Goal: Task Accomplishment & Management: Complete application form

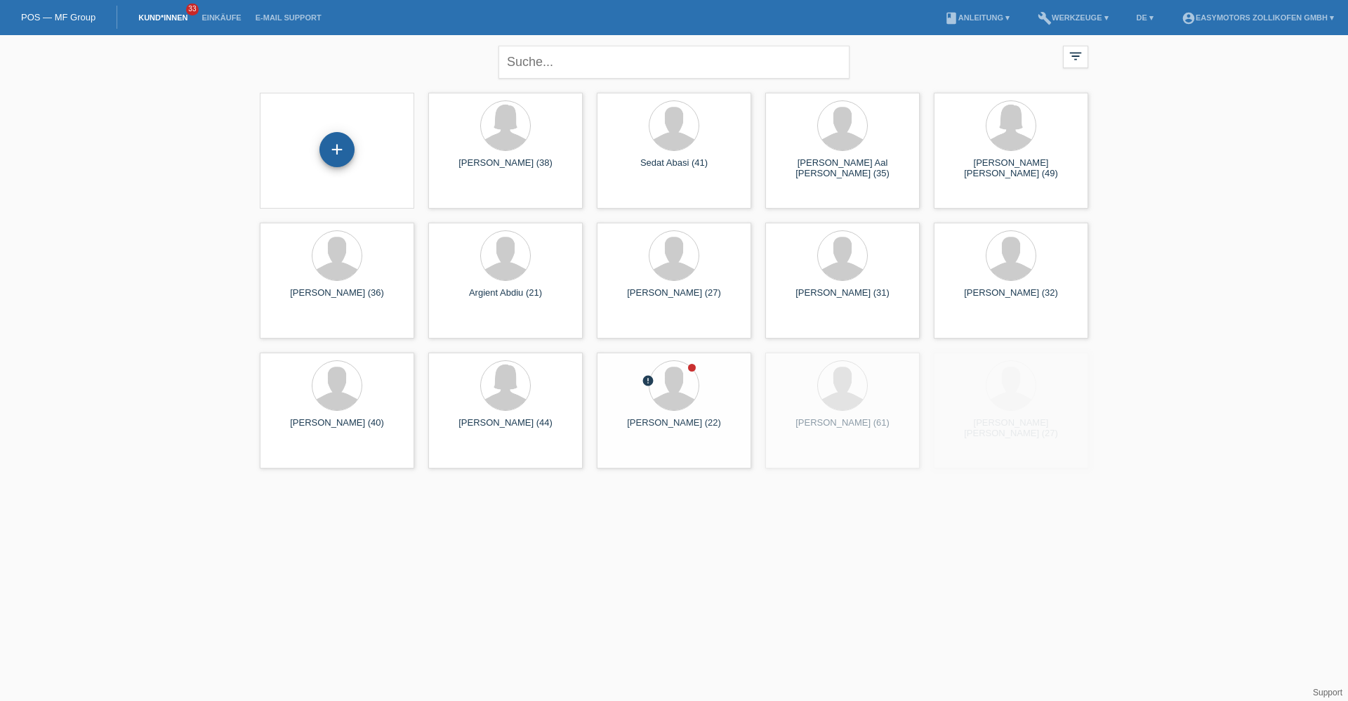
click at [343, 150] on div "+" at bounding box center [337, 150] width 34 height 24
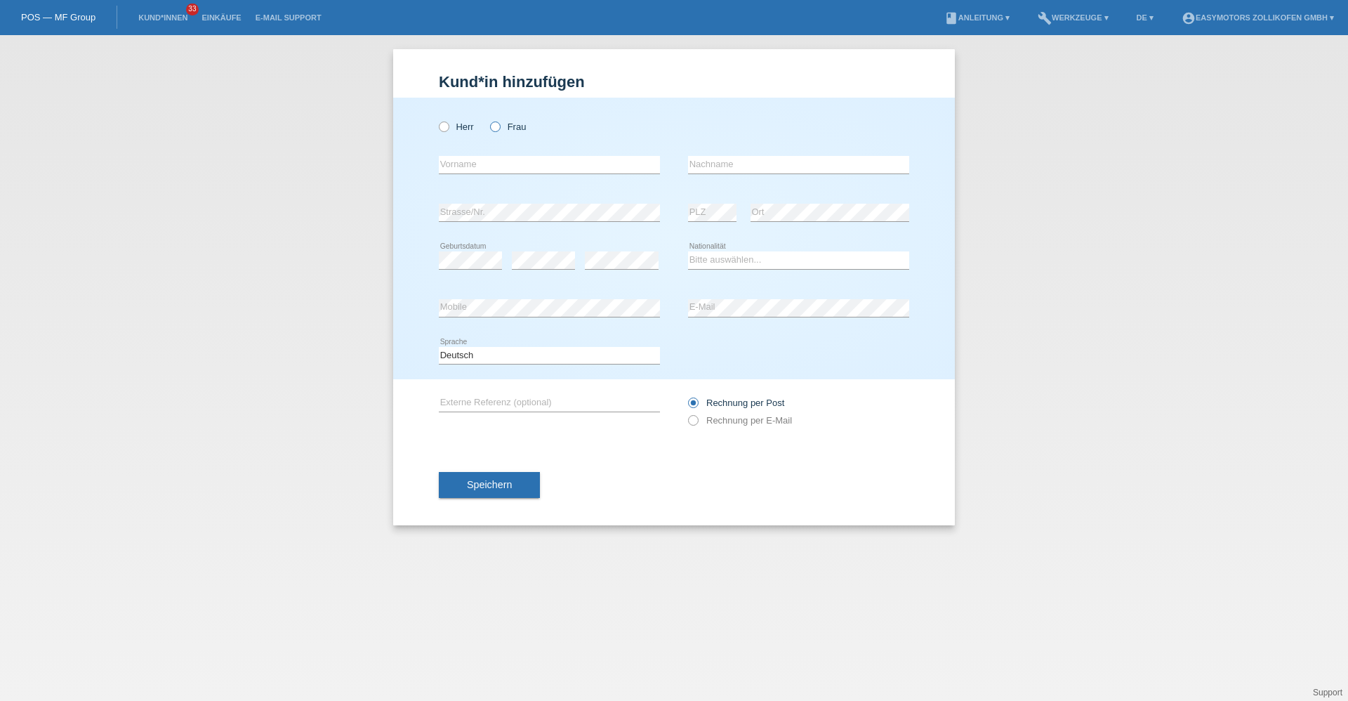
click at [501, 132] on label "Frau" at bounding box center [508, 126] width 36 height 11
click at [499, 131] on input "Frau" at bounding box center [494, 125] width 9 height 9
radio input "true"
click at [497, 161] on input "text" at bounding box center [549, 165] width 221 height 18
type input "Laura"
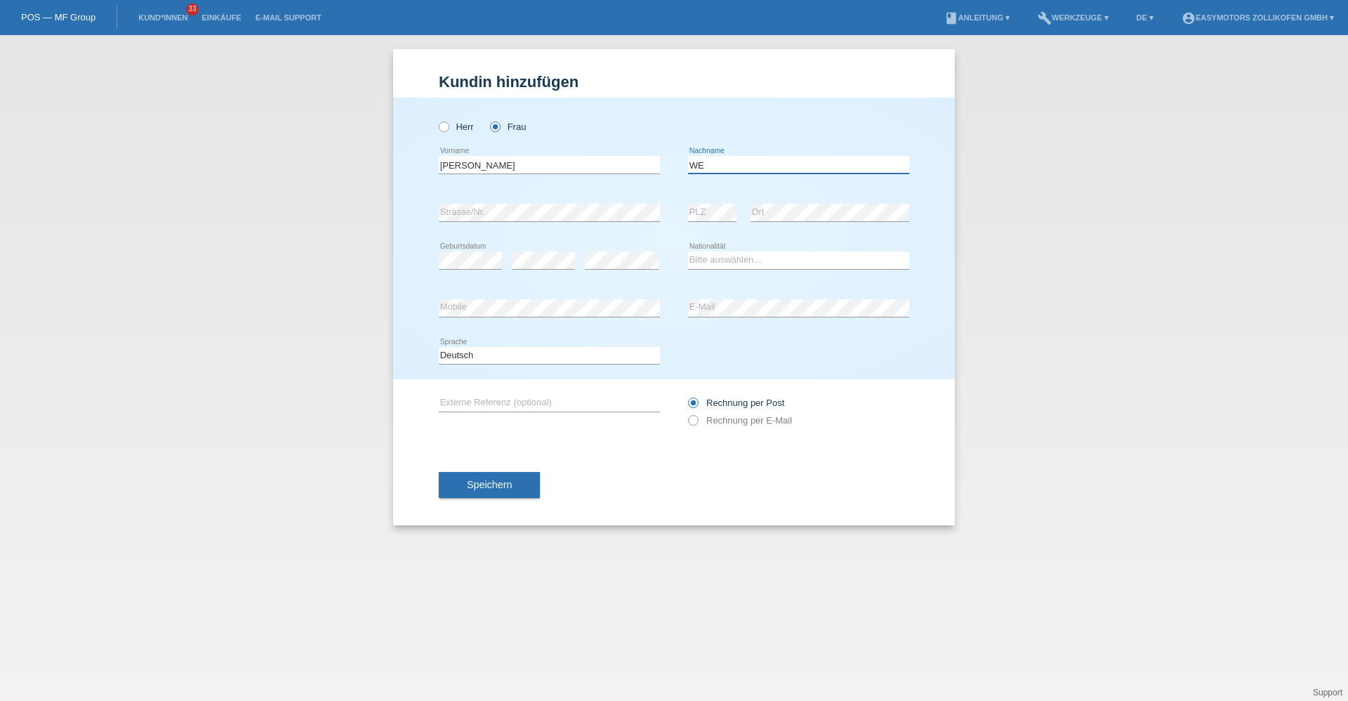
type input "W"
type input "Egger"
drag, startPoint x: 751, startPoint y: 253, endPoint x: 747, endPoint y: 260, distance: 8.2
click at [751, 253] on select "Bitte auswählen... Schweiz Deutschland Liechtenstein Österreich ------------ Af…" at bounding box center [798, 259] width 221 height 17
select select "CH"
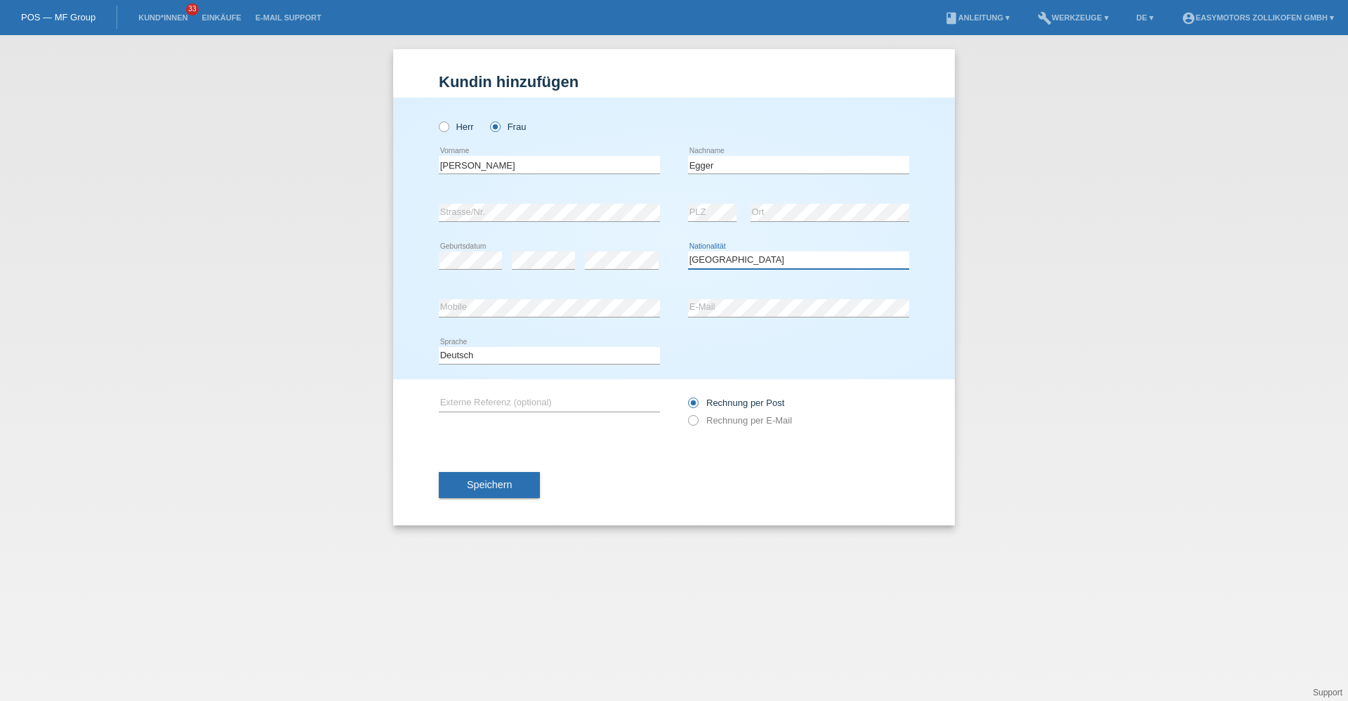
click at [688, 251] on select "Bitte auswählen... Schweiz Deutschland Liechtenstein Österreich ------------ Af…" at bounding box center [798, 259] width 221 height 17
click at [505, 484] on span "Speichern" at bounding box center [489, 484] width 45 height 11
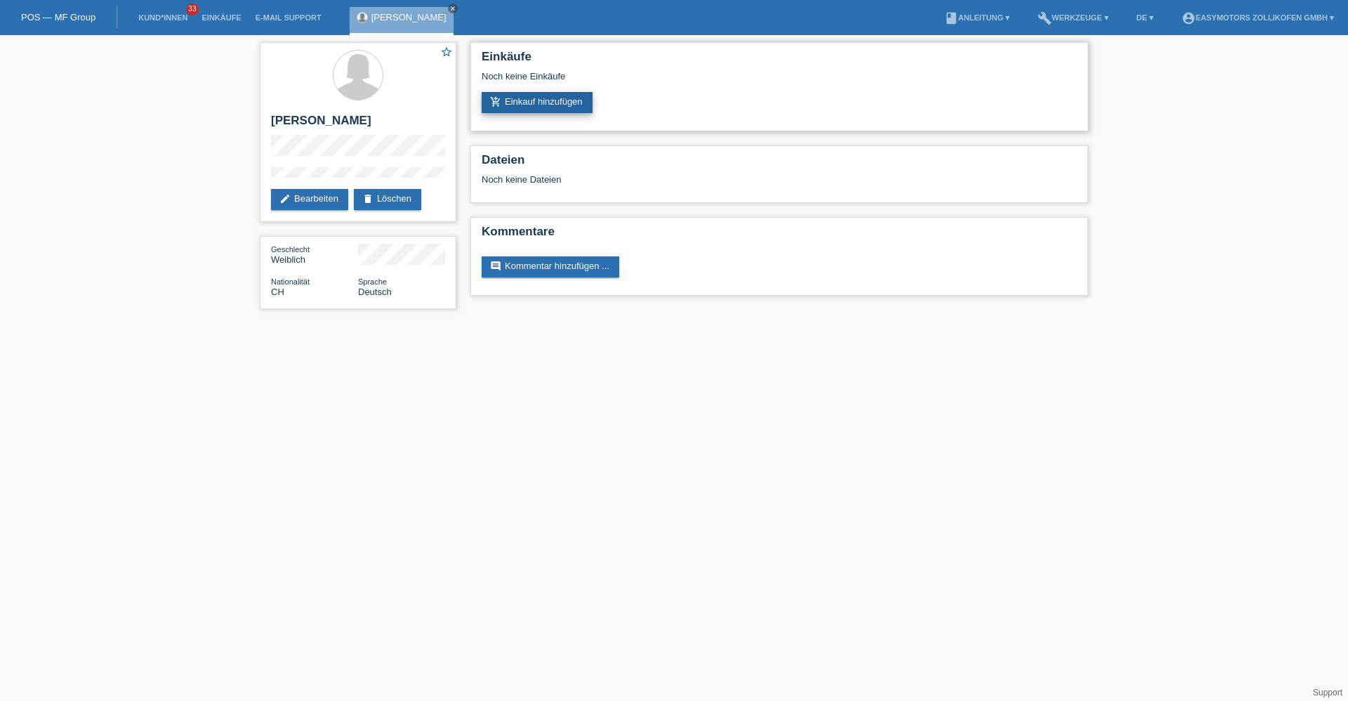
click at [570, 97] on link "add_shopping_cart Einkauf hinzufügen" at bounding box center [537, 102] width 111 height 21
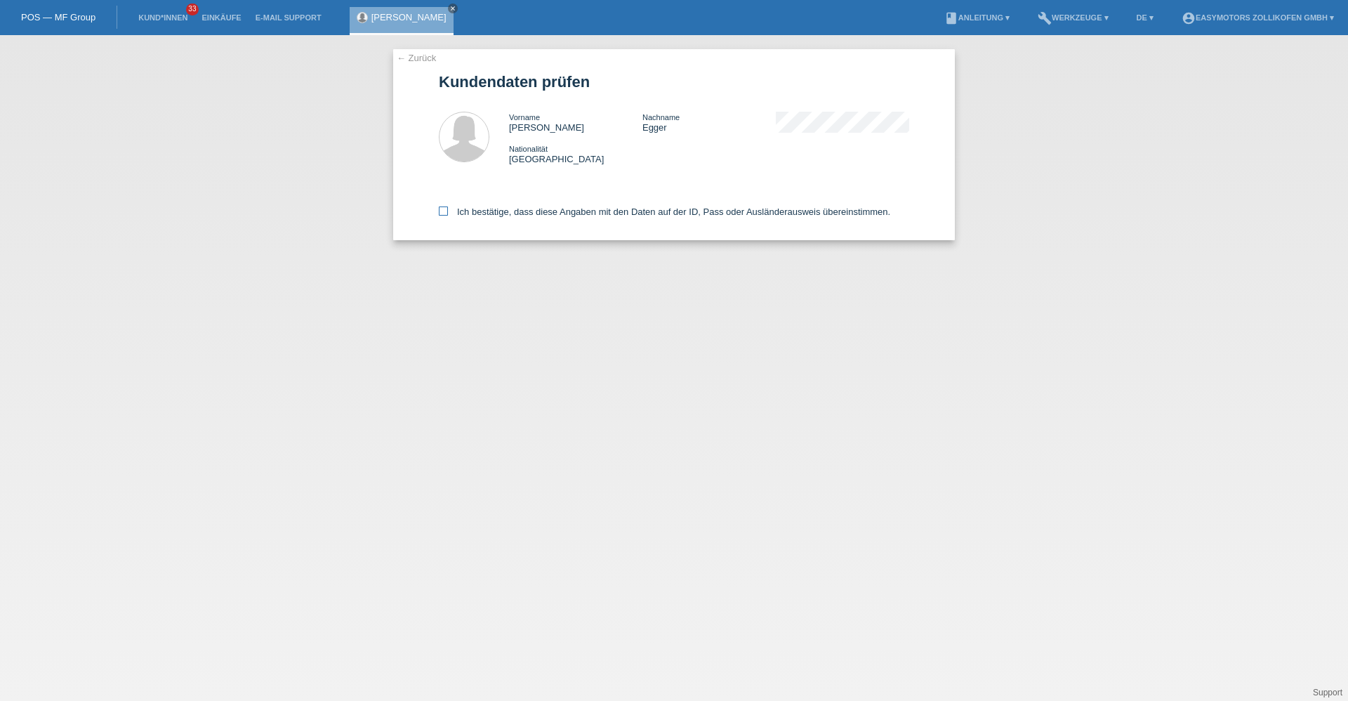
click at [494, 211] on label "Ich bestätige, dass diese Angaben mit den Daten auf der ID, Pass oder Ausländer…" at bounding box center [665, 211] width 452 height 11
click at [448, 211] on input "Ich bestätige, dass diese Angaben mit den Daten auf der ID, Pass oder Ausländer…" at bounding box center [443, 210] width 9 height 9
checkbox input "true"
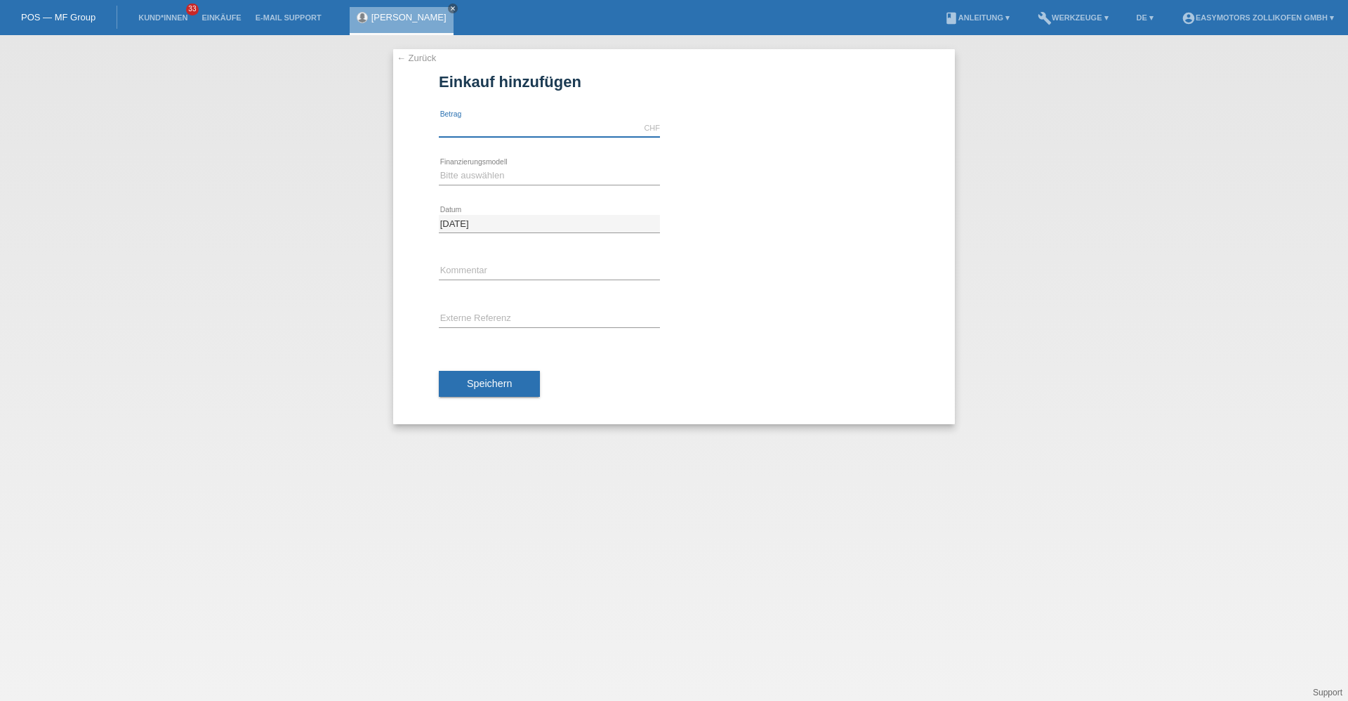
click at [506, 136] on input "text" at bounding box center [549, 128] width 221 height 18
type input "2990.00"
click at [492, 173] on select "Bitte auswählen Fixe Raten Kauf auf Rechnung mit Teilzahlungsoption" at bounding box center [549, 175] width 221 height 17
select select "67"
click at [439, 167] on select "Bitte auswählen Fixe Raten Kauf auf Rechnung mit Teilzahlungsoption" at bounding box center [549, 175] width 221 height 17
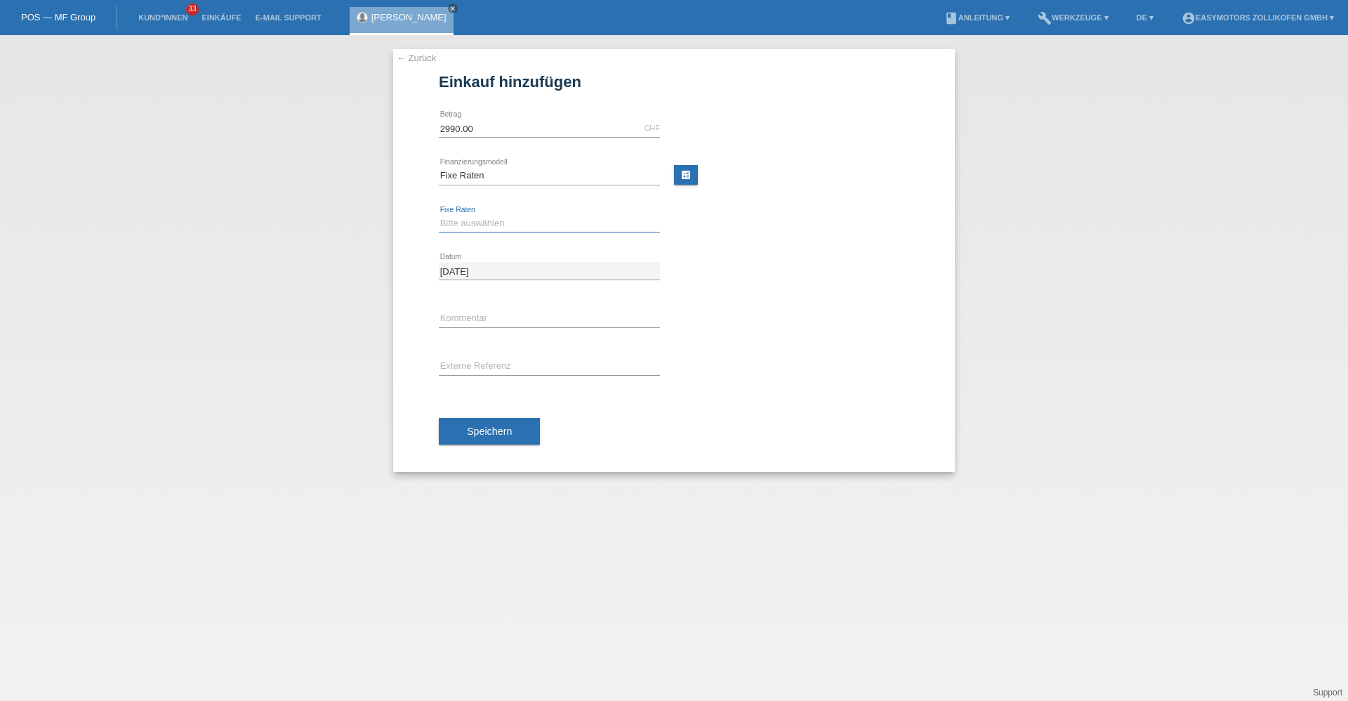
drag, startPoint x: 473, startPoint y: 223, endPoint x: 473, endPoint y: 234, distance: 10.5
click at [473, 224] on select "Bitte auswählen 12 Raten 24 Raten 36 Raten 48 Raten" at bounding box center [549, 223] width 221 height 17
select select "134"
click at [439, 215] on select "Bitte auswählen 12 Raten 24 Raten 36 Raten 48 Raten" at bounding box center [549, 223] width 221 height 17
click at [487, 426] on span "Speichern" at bounding box center [489, 431] width 45 height 11
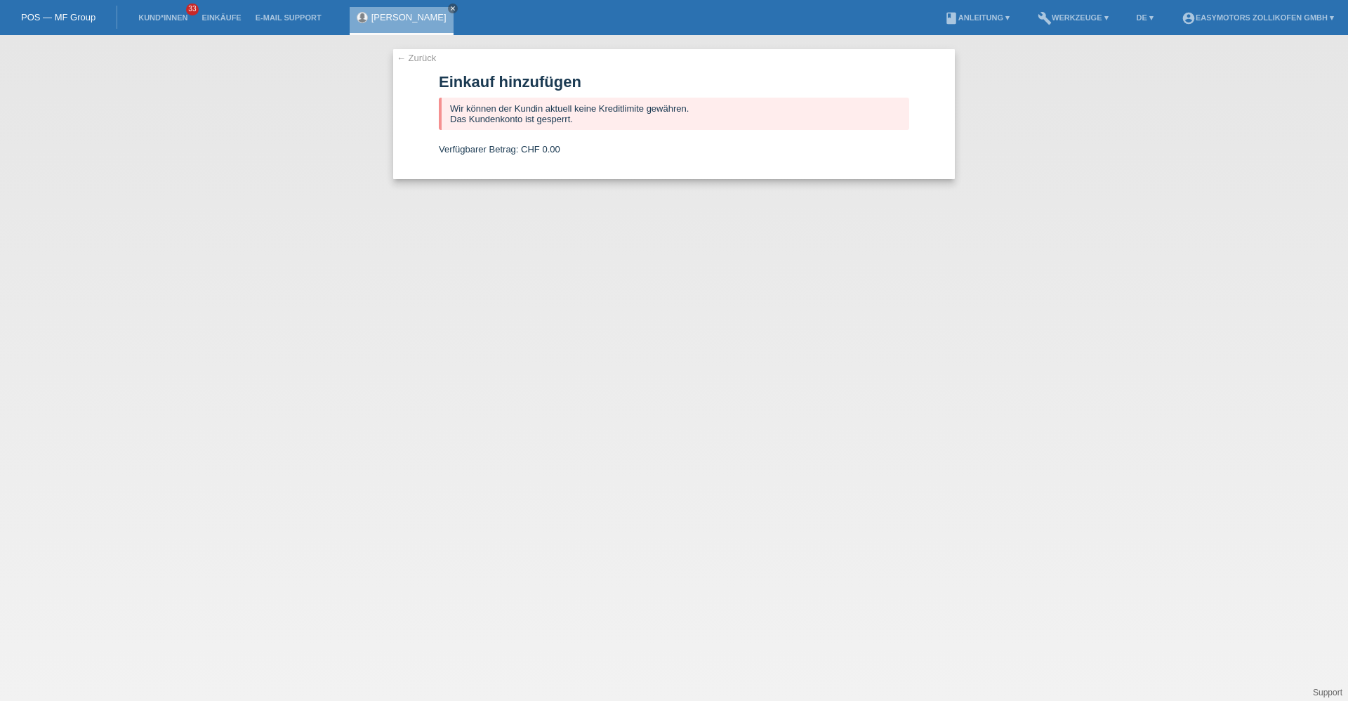
click at [426, 57] on link "← Zurück" at bounding box center [416, 58] width 39 height 11
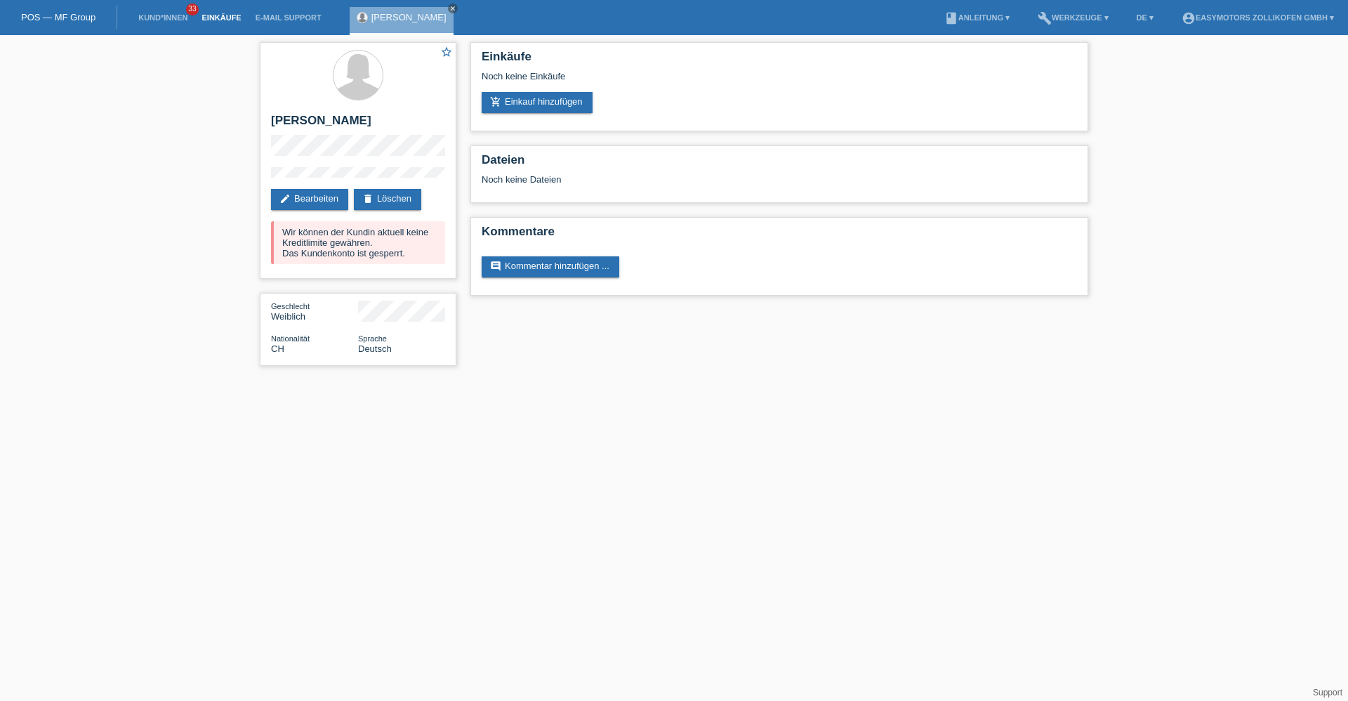
click at [206, 22] on li "Einkäufe" at bounding box center [221, 18] width 53 height 36
click at [208, 18] on link "Einkäufe" at bounding box center [221, 17] width 53 height 8
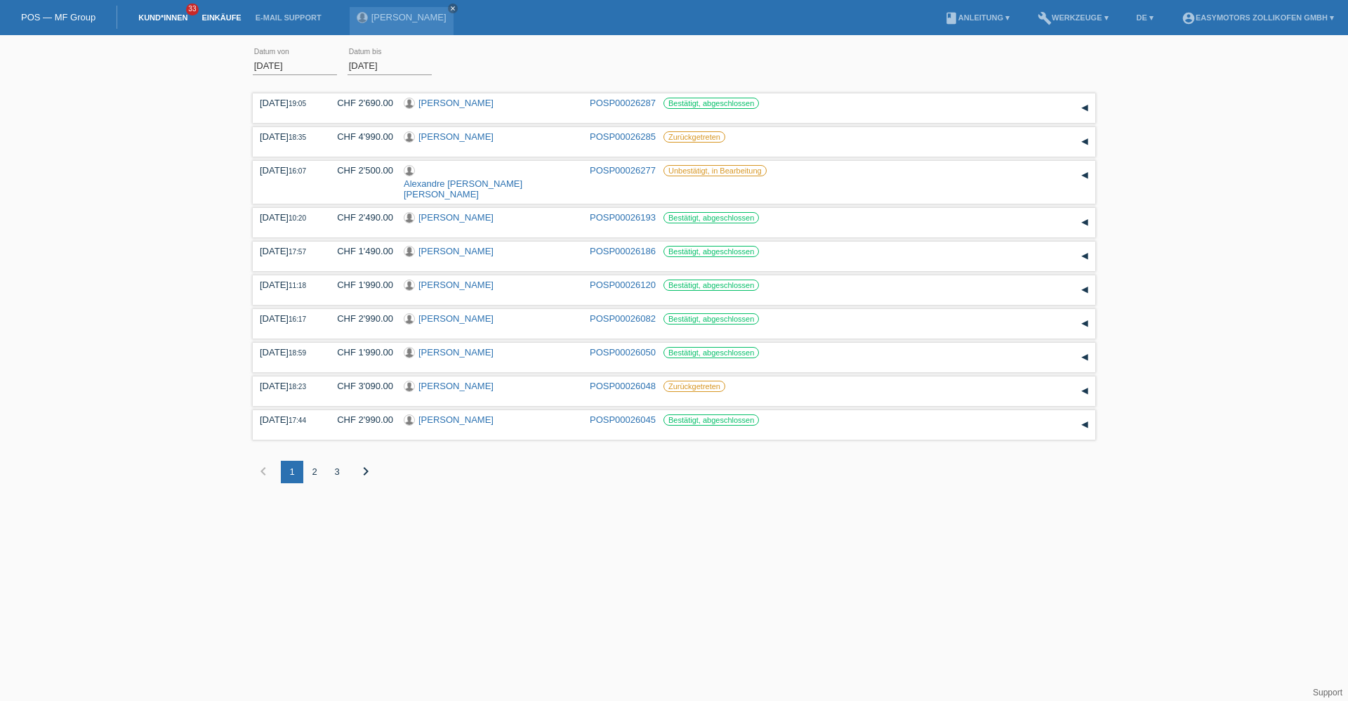
click at [166, 15] on link "Kund*innen" at bounding box center [162, 17] width 63 height 8
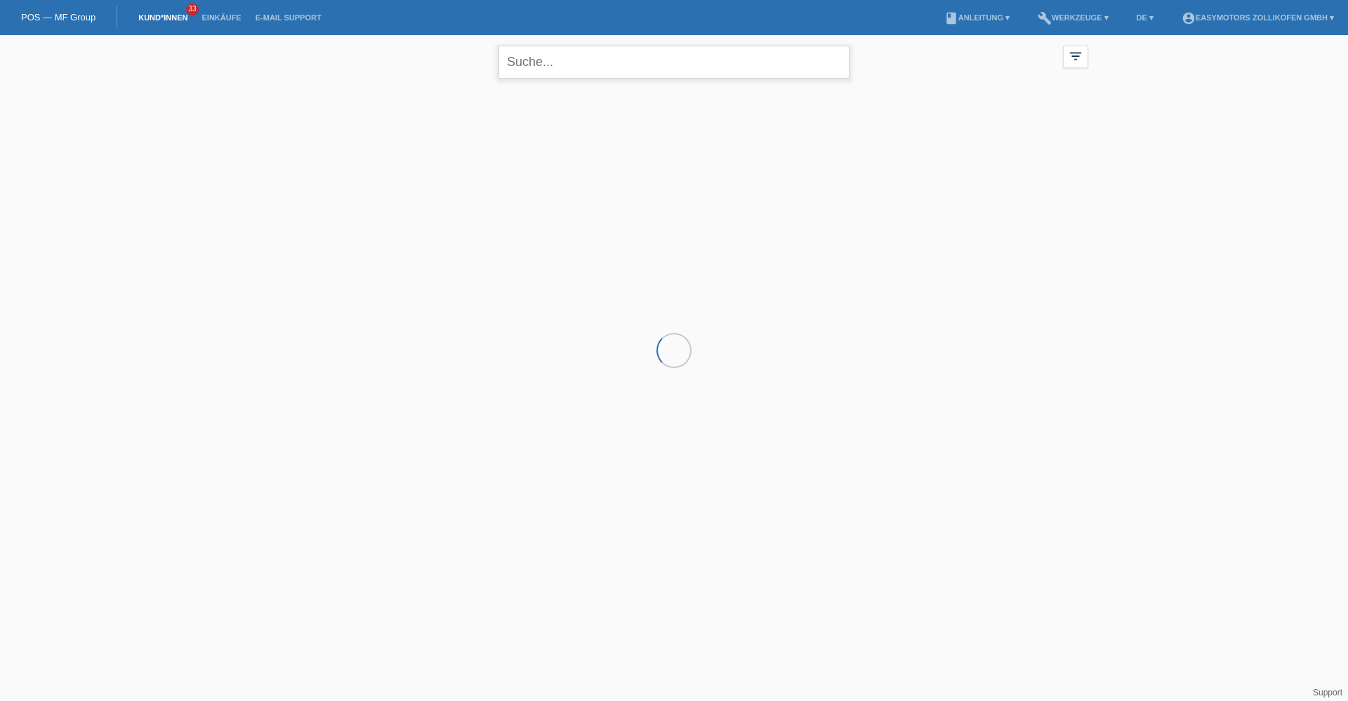
click at [569, 56] on input "text" at bounding box center [674, 62] width 351 height 33
type input "[PERSON_NAME]"
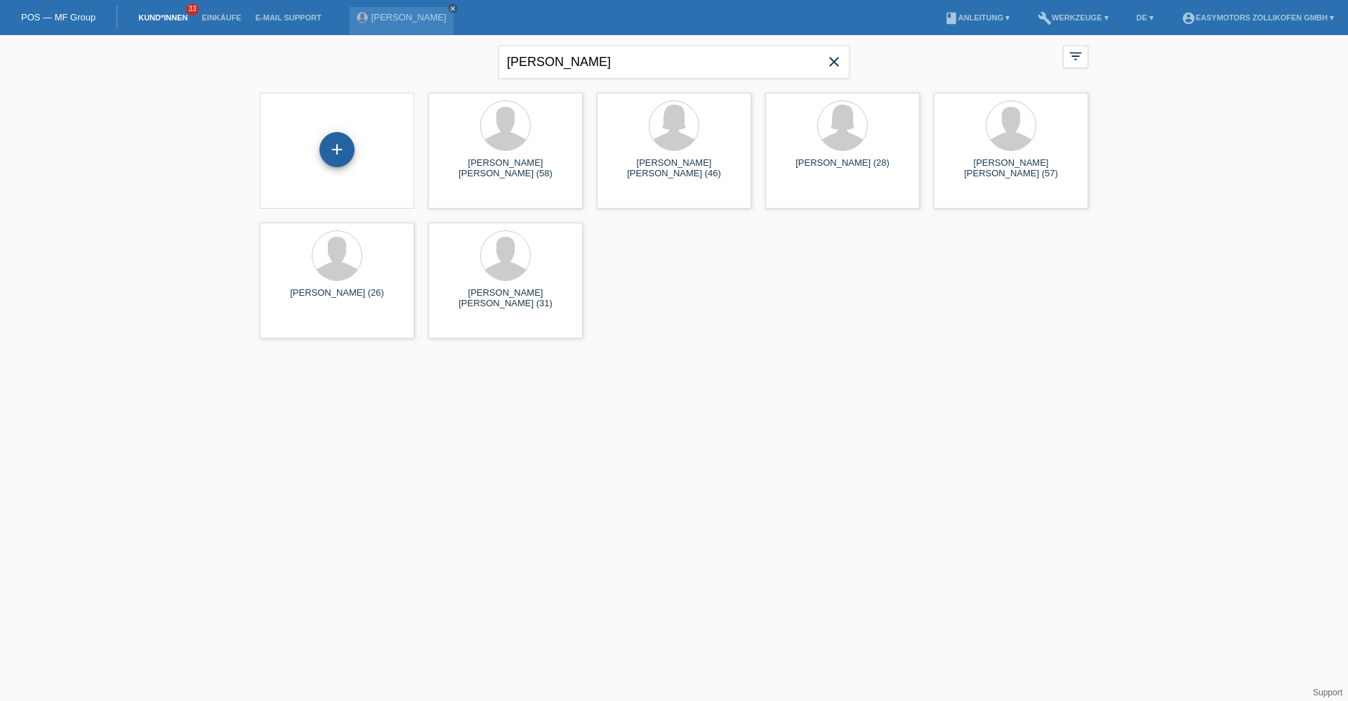
click at [348, 147] on div "+" at bounding box center [337, 150] width 34 height 24
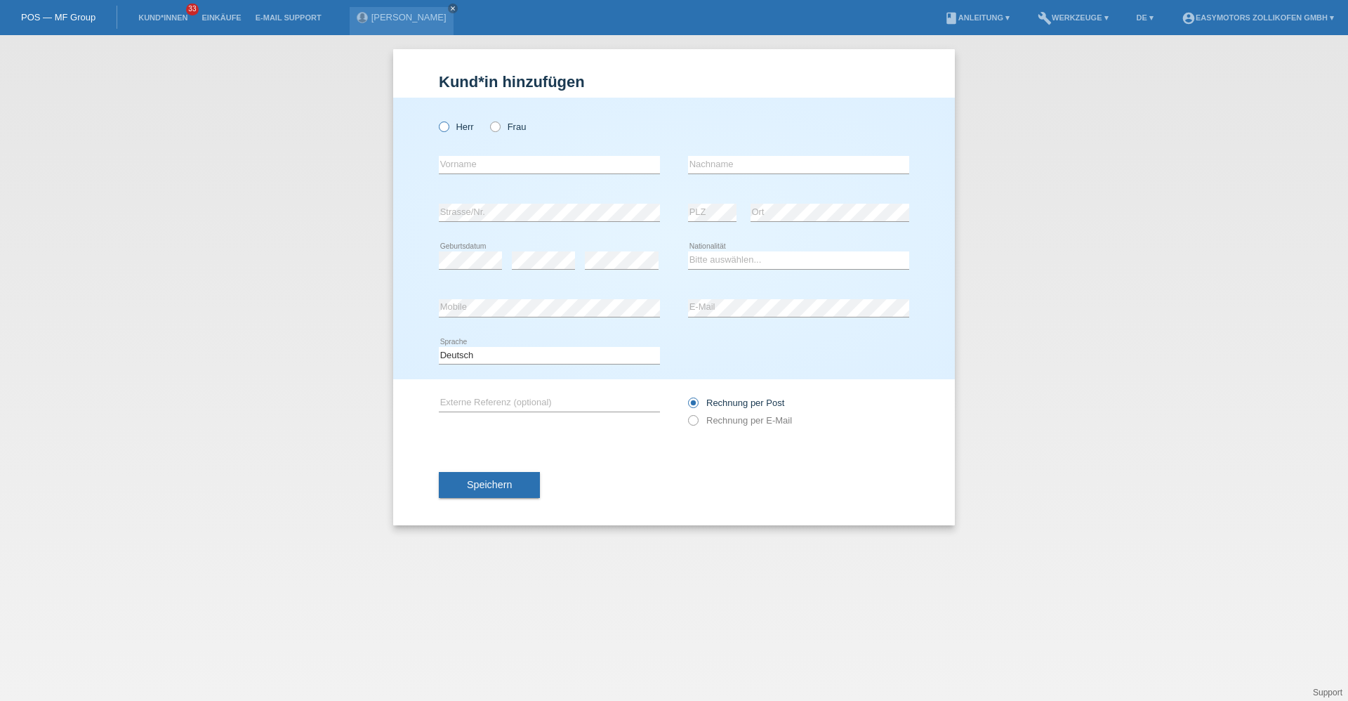
click at [437, 119] on icon at bounding box center [437, 119] width 0 height 0
click at [446, 122] on input "Herr" at bounding box center [443, 125] width 9 height 9
radio input "true"
click at [468, 157] on div "error Vorname" at bounding box center [549, 165] width 221 height 48
click at [714, 157] on input "text" at bounding box center [798, 165] width 221 height 18
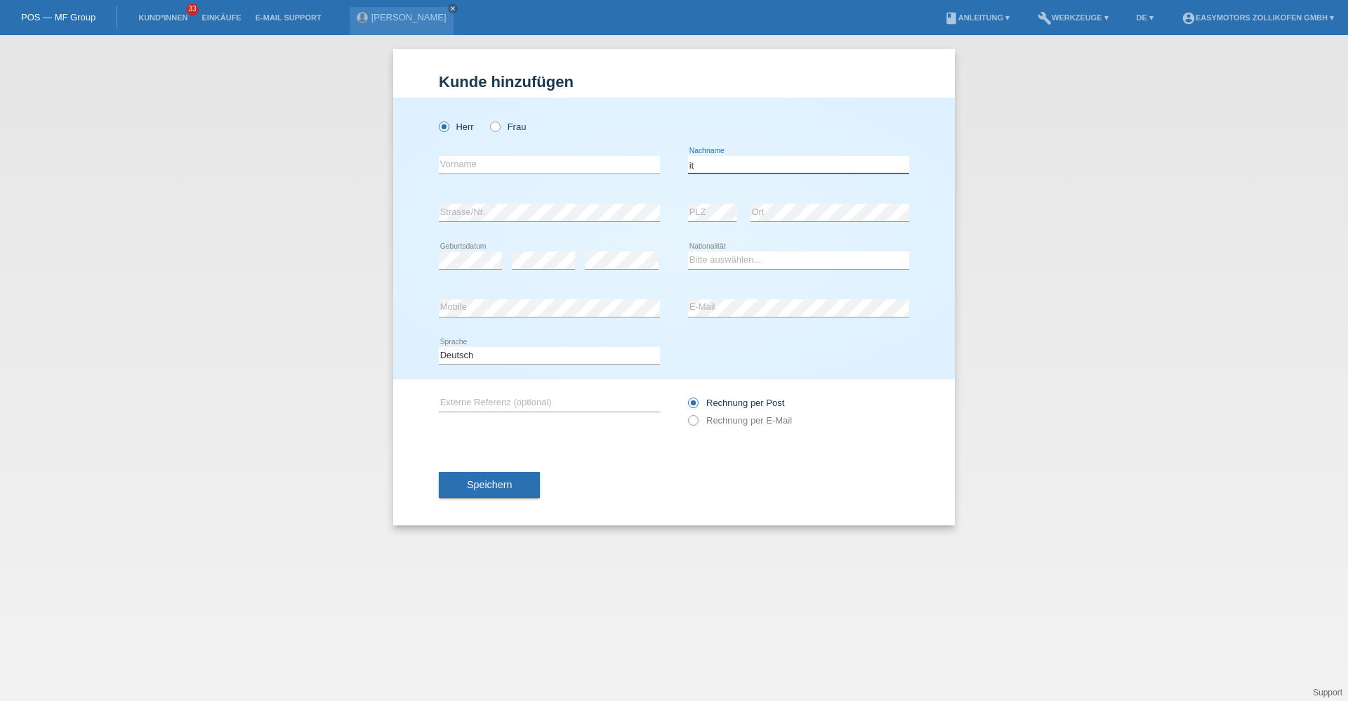
type input "i"
click at [556, 164] on input "text" at bounding box center [549, 165] width 221 height 18
type input "Micha"
type input "Item"
click at [556, 165] on input "Micha" at bounding box center [549, 165] width 221 height 18
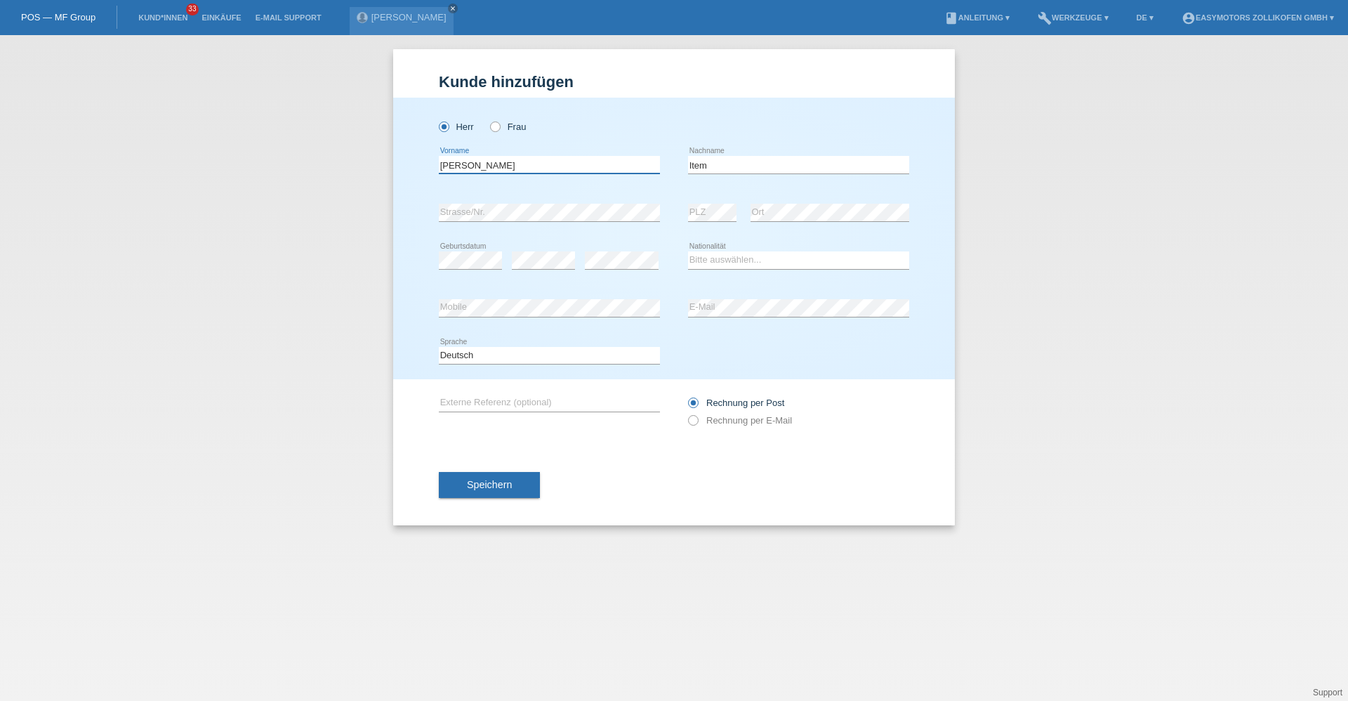
type input "[PERSON_NAME]"
select select "CH"
click at [508, 201] on div "error Strasse/Nr." at bounding box center [549, 213] width 221 height 48
click at [438, 501] on div "Kund*in hinzufügen Kunde hinzufügen Kundin hinzufügen Herr Frau Micha Pascal er…" at bounding box center [674, 287] width 562 height 476
click at [445, 491] on button "Speichern" at bounding box center [489, 485] width 101 height 27
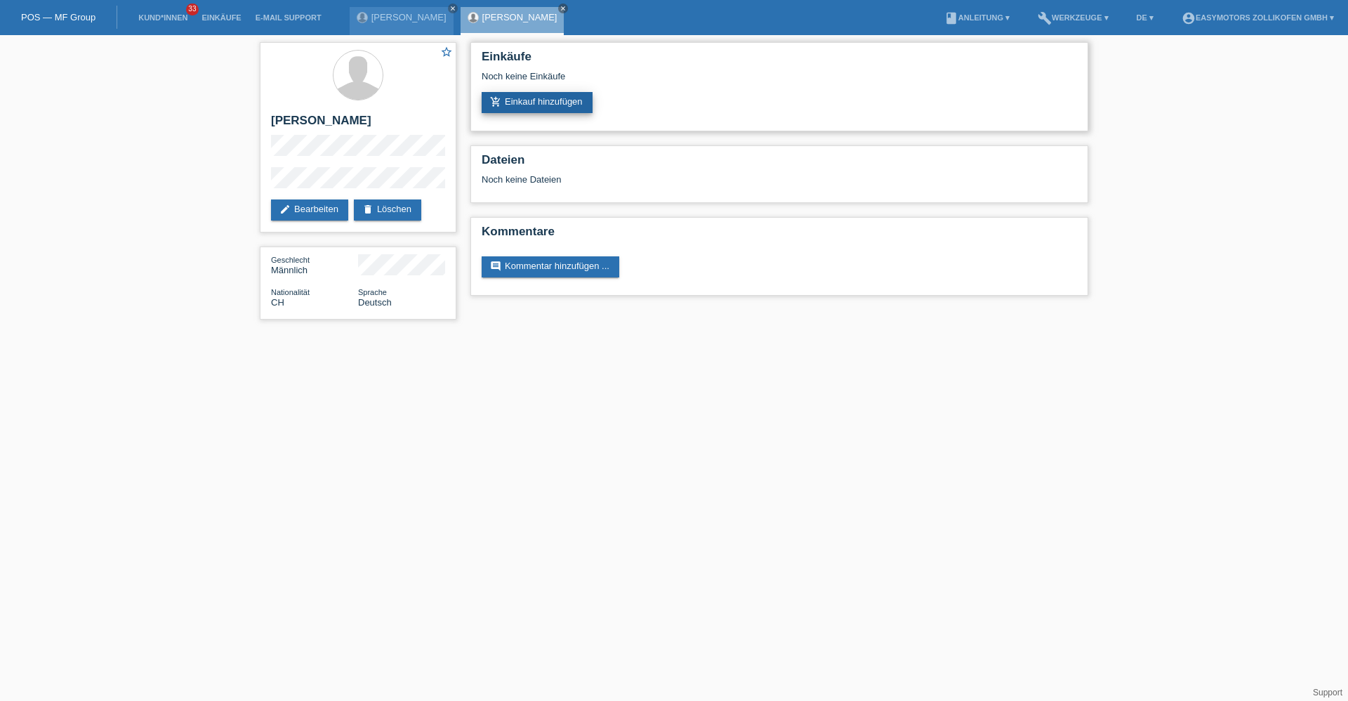
click at [538, 110] on link "add_shopping_cart Einkauf hinzufügen" at bounding box center [537, 102] width 111 height 21
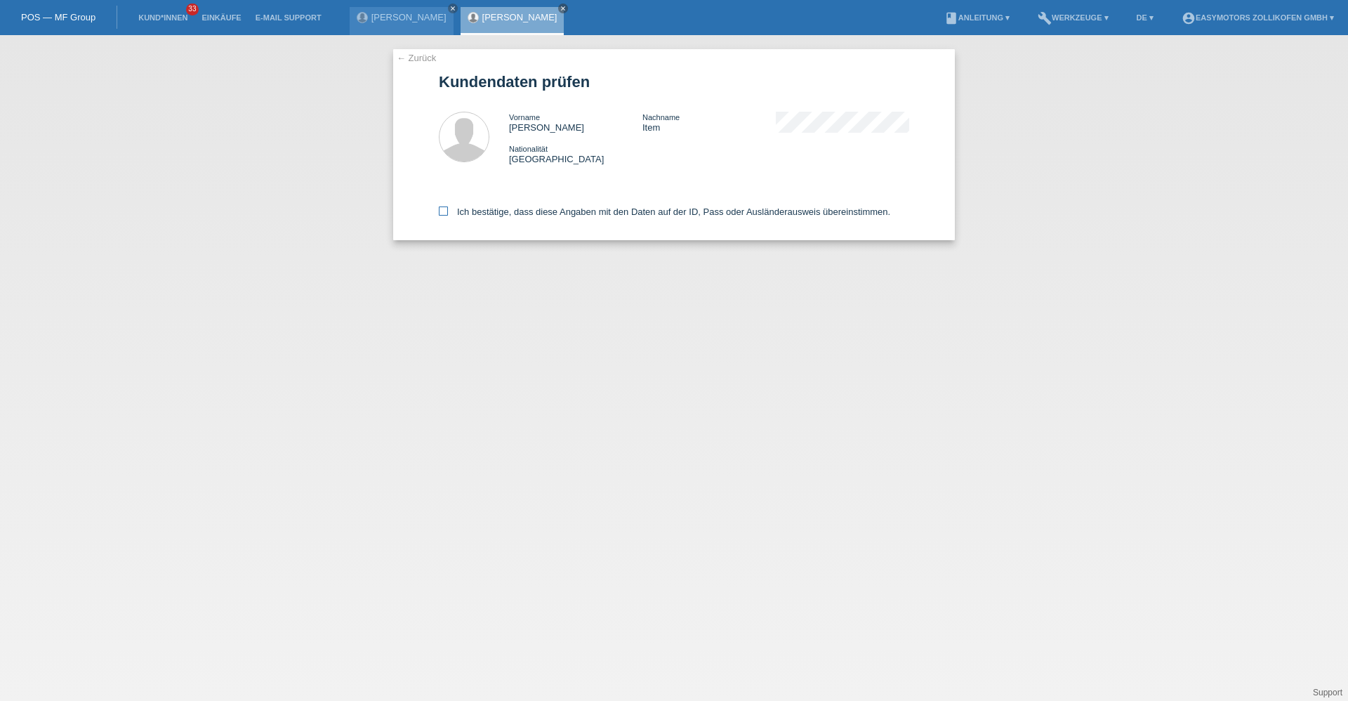
click at [476, 207] on label "Ich bestätige, dass diese Angaben mit den Daten auf der ID, Pass oder Ausländer…" at bounding box center [665, 211] width 452 height 11
click at [448, 207] on input "Ich bestätige, dass diese Angaben mit den Daten auf der ID, Pass oder Ausländer…" at bounding box center [443, 210] width 9 height 9
checkbox input "true"
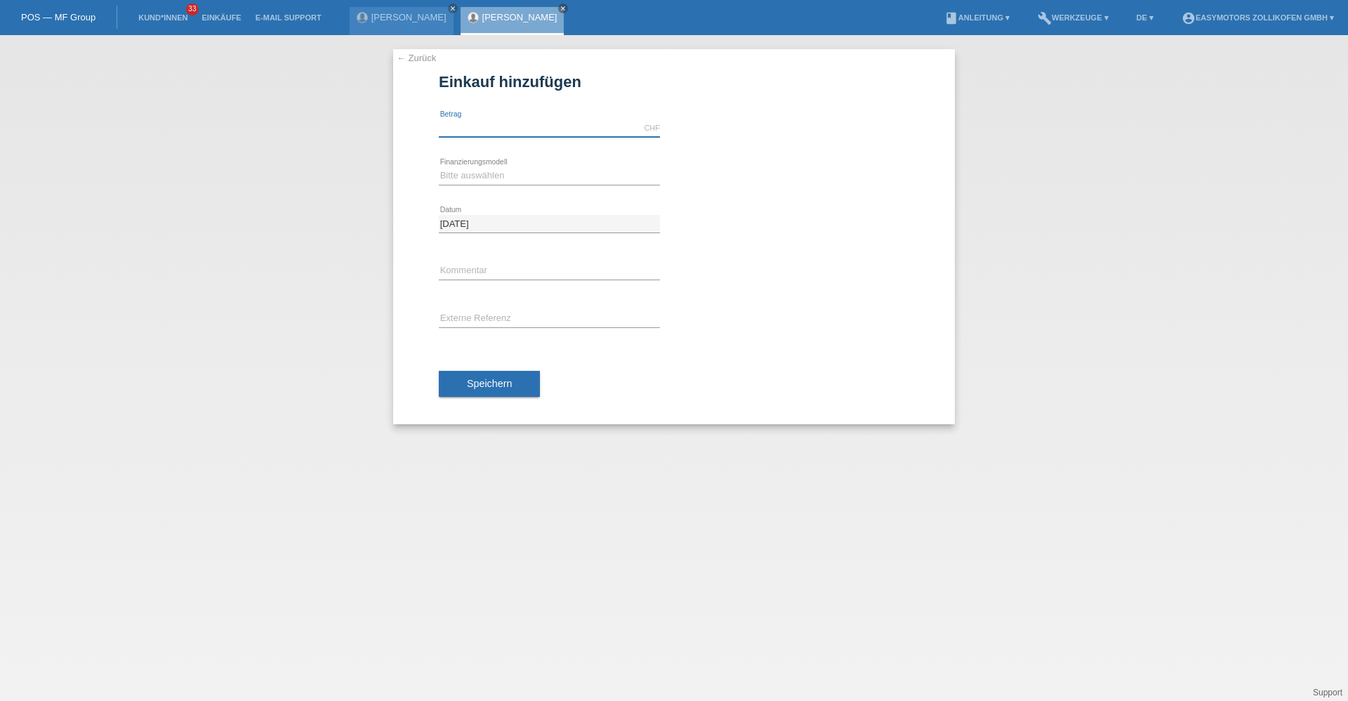
click at [497, 122] on input "text" at bounding box center [549, 128] width 221 height 18
type input "5290.00"
click at [475, 180] on select "Bitte auswählen Fixe Raten Kauf auf Rechnung mit Teilzahlungsoption" at bounding box center [549, 175] width 221 height 17
select select "67"
click at [439, 167] on select "Bitte auswählen Fixe Raten Kauf auf Rechnung mit Teilzahlungsoption" at bounding box center [549, 175] width 221 height 17
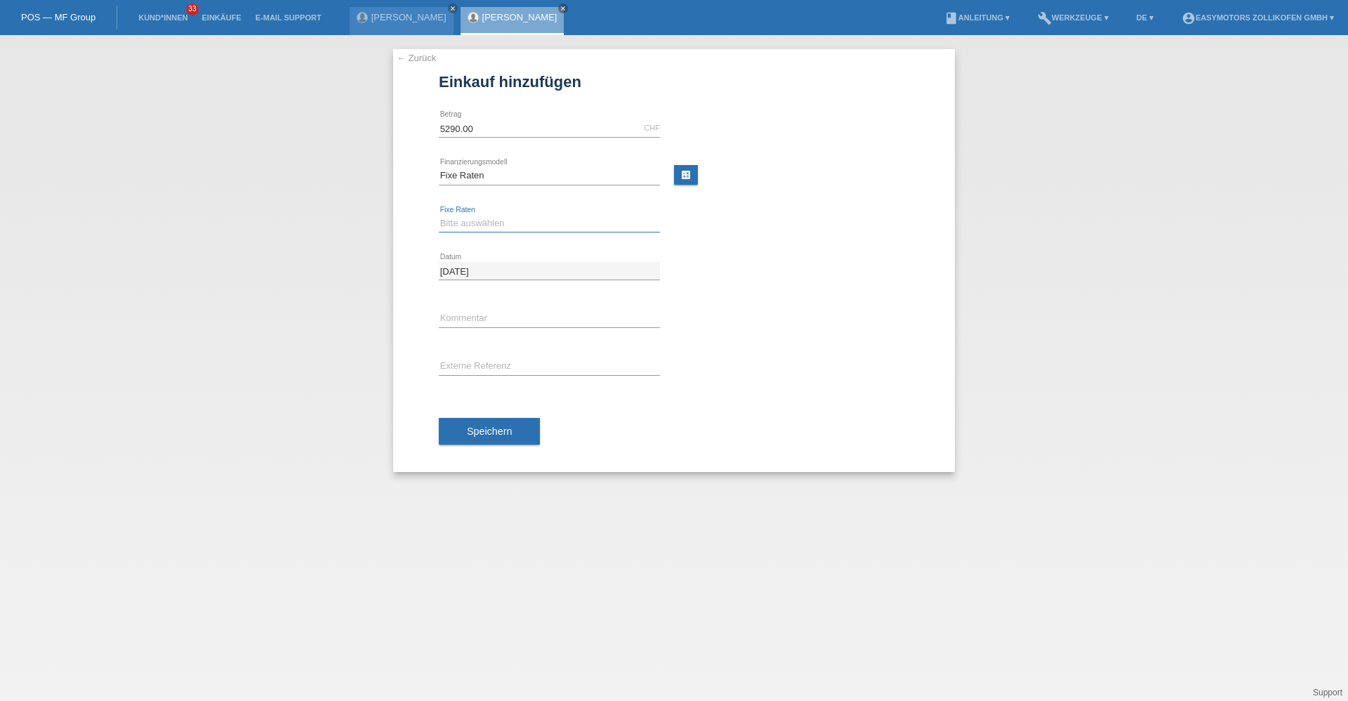
click at [466, 228] on select "Bitte auswählen 12 Raten 24 Raten 36 Raten 48 Raten" at bounding box center [549, 223] width 221 height 17
select select "136"
click at [439, 215] on select "Bitte auswählen 12 Raten 24 Raten 36 Raten 48 Raten" at bounding box center [549, 223] width 221 height 17
click at [456, 431] on button "Speichern" at bounding box center [489, 431] width 101 height 27
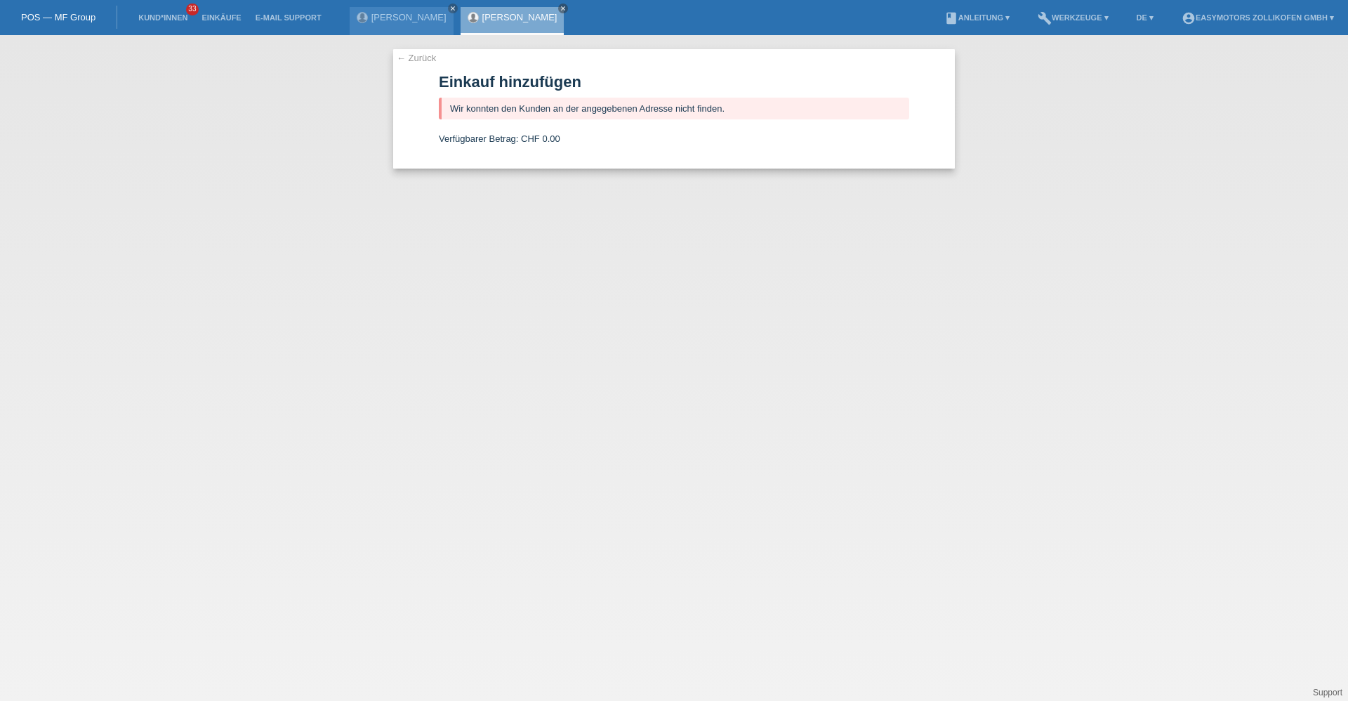
click at [518, 16] on link "[PERSON_NAME]" at bounding box center [519, 17] width 75 height 11
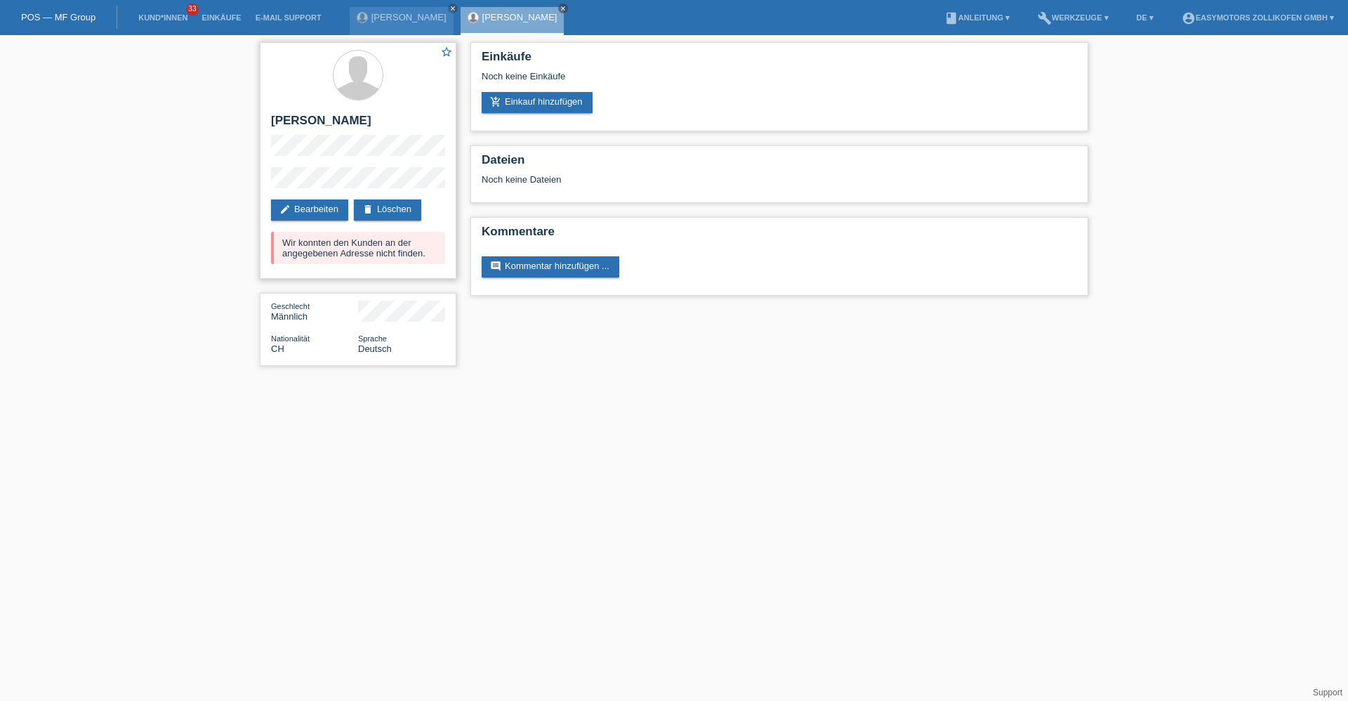
drag, startPoint x: 273, startPoint y: 117, endPoint x: 420, endPoint y: 129, distance: 147.2
click at [420, 129] on h2 "[PERSON_NAME]" at bounding box center [358, 124] width 174 height 21
copy h2 "[PERSON_NAME]"
click at [187, 17] on link "Kund*innen" at bounding box center [162, 17] width 63 height 8
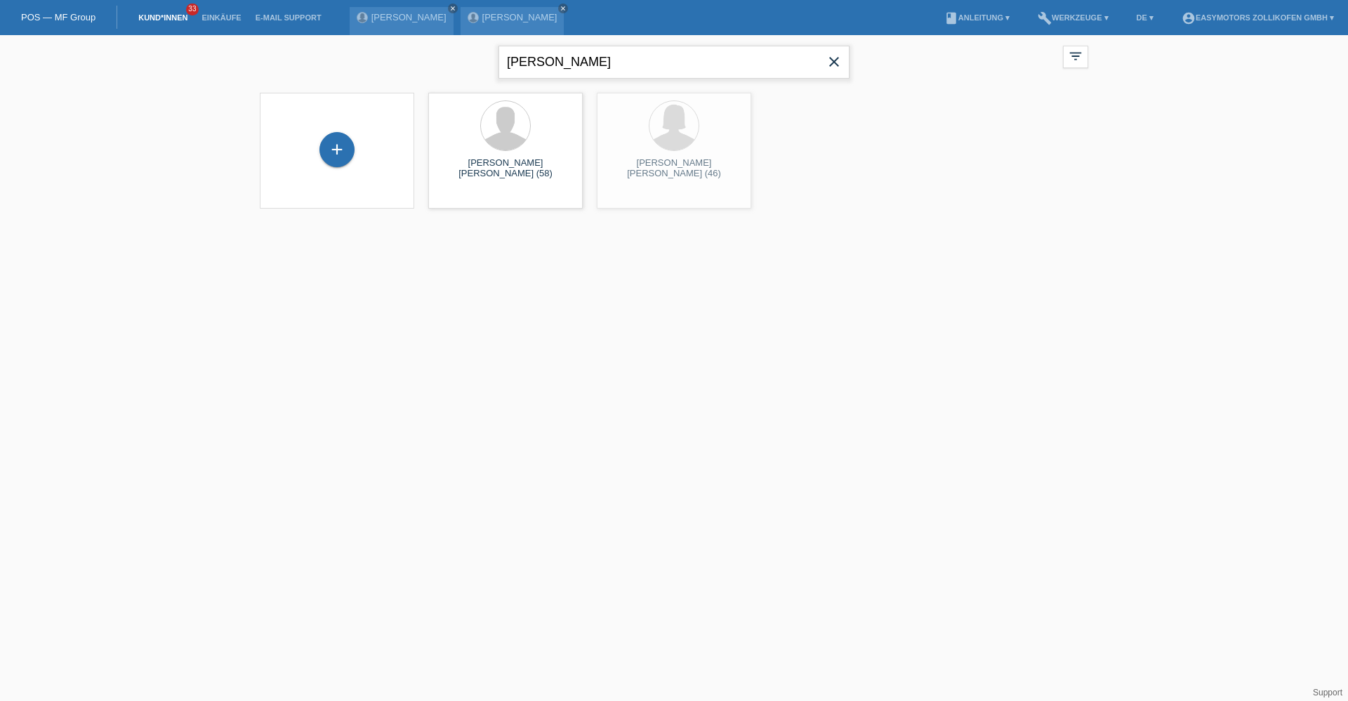
drag, startPoint x: 560, startPoint y: 53, endPoint x: 374, endPoint y: 54, distance: 186.1
click at [374, 54] on div "iten close filter_list view_module Alle Kund*innen anzeigen star Markierte Kund…" at bounding box center [674, 60] width 843 height 51
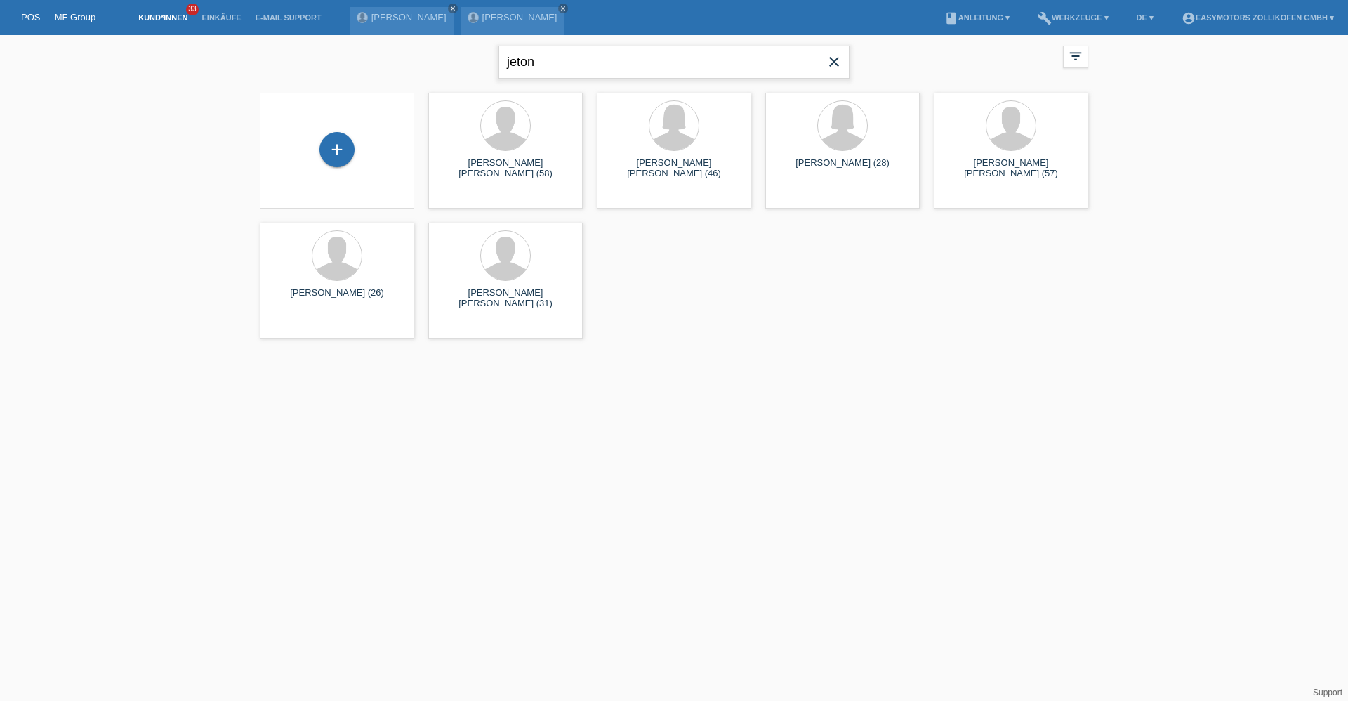
type input "jeton"
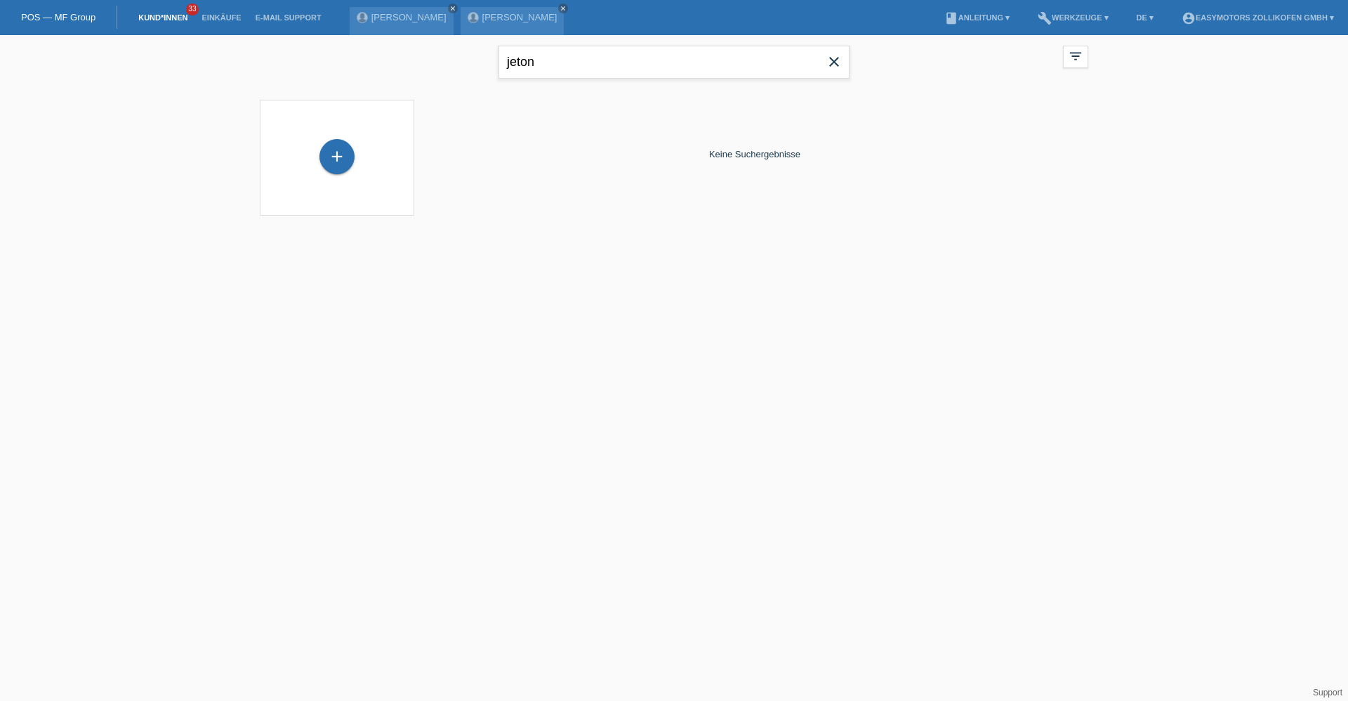
drag, startPoint x: 836, startPoint y: 67, endPoint x: 799, endPoint y: 62, distance: 36.9
click at [836, 67] on icon "close" at bounding box center [834, 61] width 17 height 17
click at [613, 65] on input "text" at bounding box center [674, 62] width 351 height 33
type input "s"
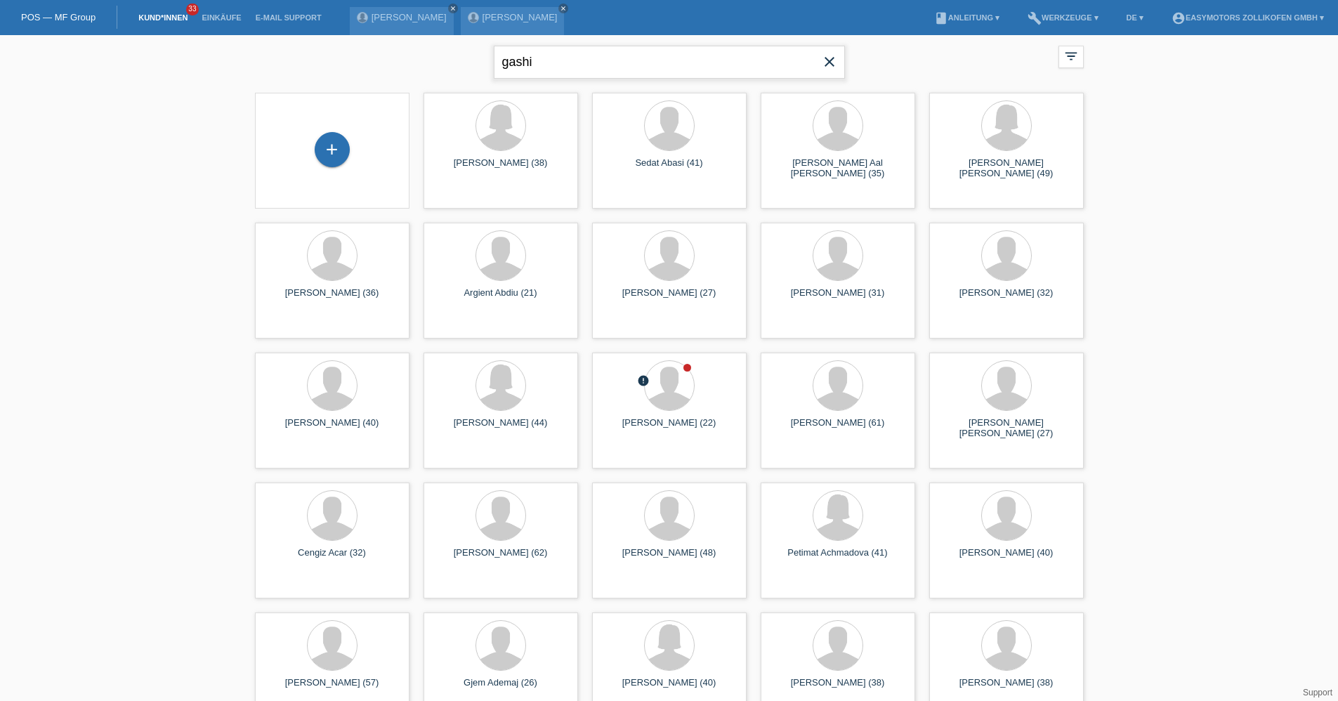
type input "gashi"
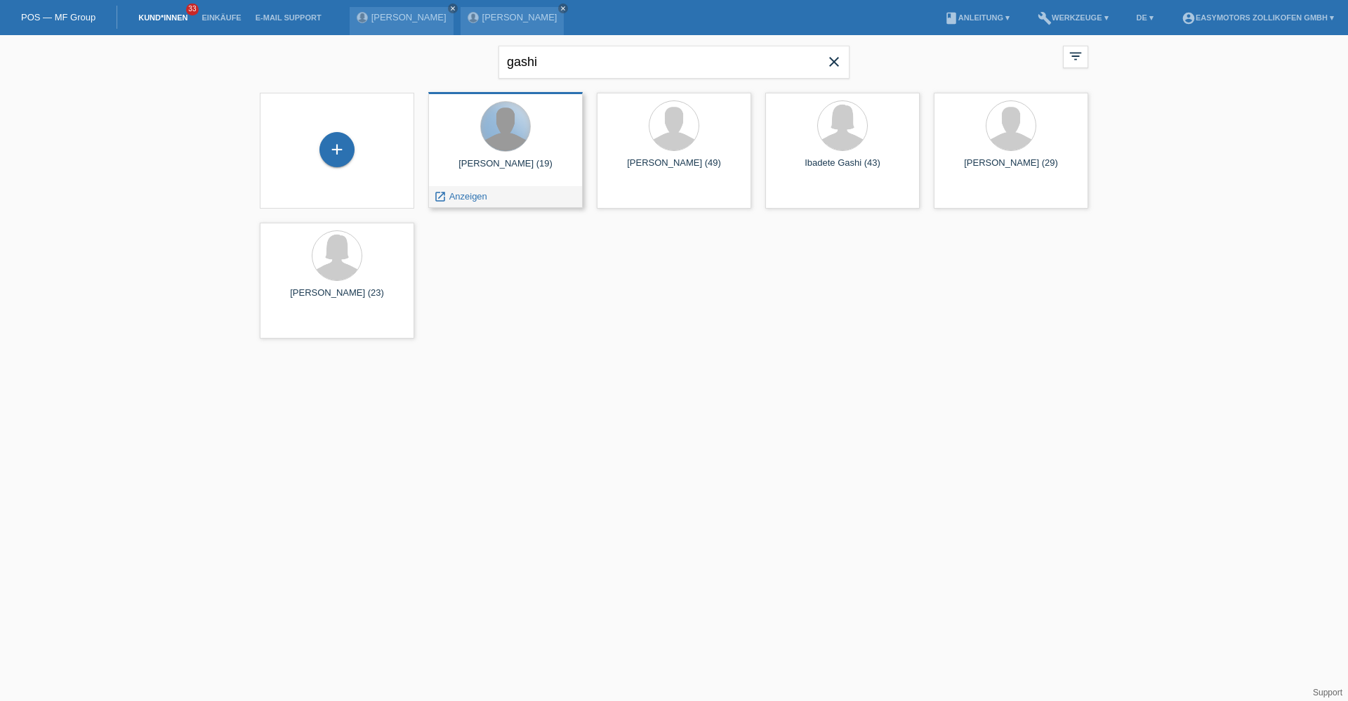
click at [504, 147] on div at bounding box center [505, 126] width 49 height 49
click at [464, 191] on span "Anzeigen" at bounding box center [468, 196] width 38 height 11
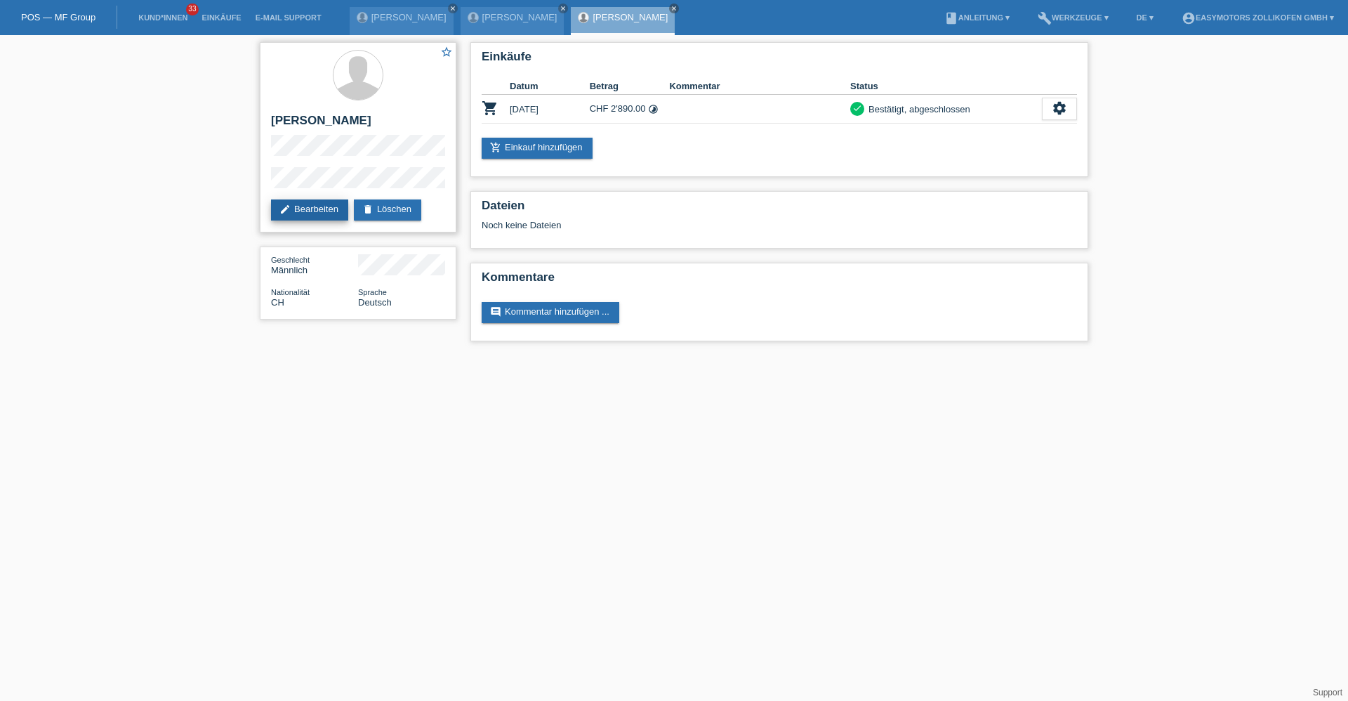
click at [320, 209] on link "edit Bearbeiten" at bounding box center [309, 209] width 77 height 21
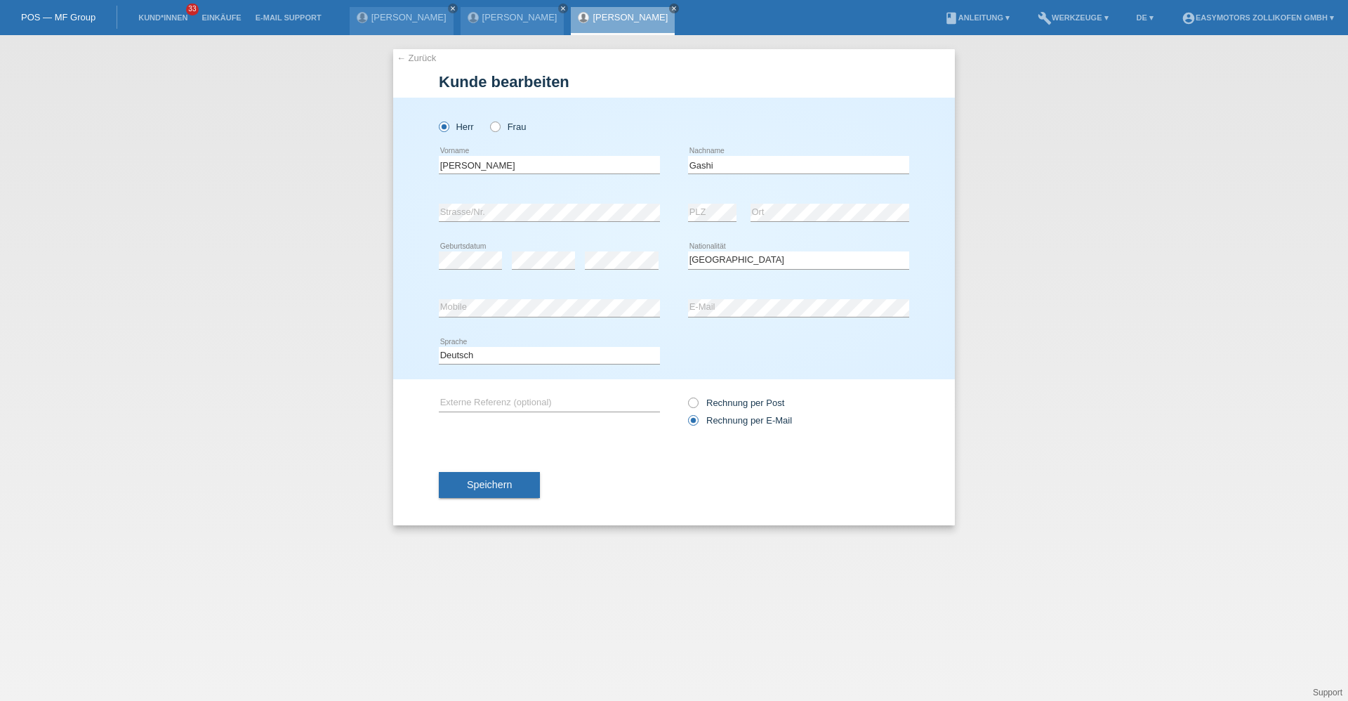
select select "CH"
click at [413, 62] on link "← Zurück" at bounding box center [416, 58] width 39 height 11
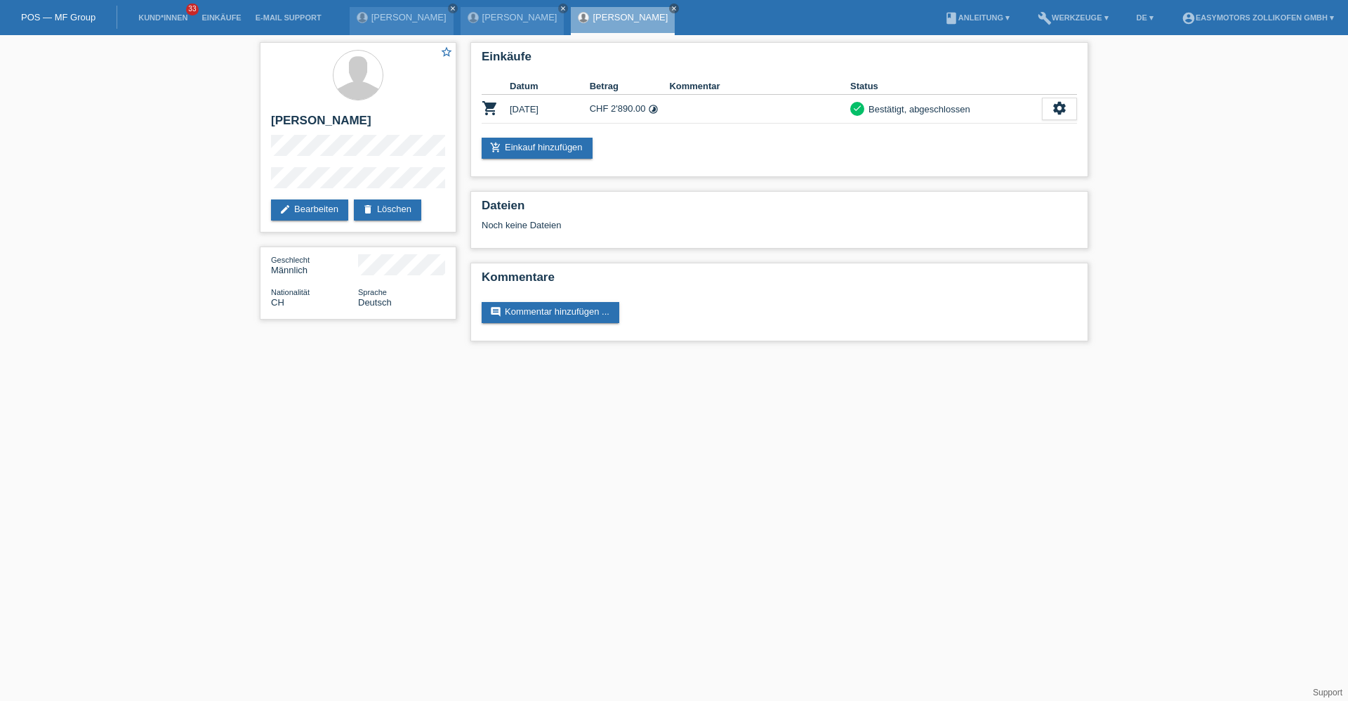
click at [196, 180] on div "star_border [PERSON_NAME] edit Bearbeiten delete Löschen Geschlecht Männlich Na…" at bounding box center [674, 195] width 1348 height 320
click at [188, 178] on div "star_border [PERSON_NAME] edit Bearbeiten delete Löschen Geschlecht Männlich Na…" at bounding box center [674, 195] width 1348 height 320
drag, startPoint x: 188, startPoint y: 178, endPoint x: 254, endPoint y: 122, distance: 86.2
click at [254, 122] on div "star_border [PERSON_NAME] edit Bearbeiten delete Löschen Geschlecht Männlich Na…" at bounding box center [358, 184] width 211 height 298
click at [230, 183] on div "star_border [PERSON_NAME] edit Bearbeiten delete Löschen Geschlecht Männlich Na…" at bounding box center [674, 195] width 1348 height 320
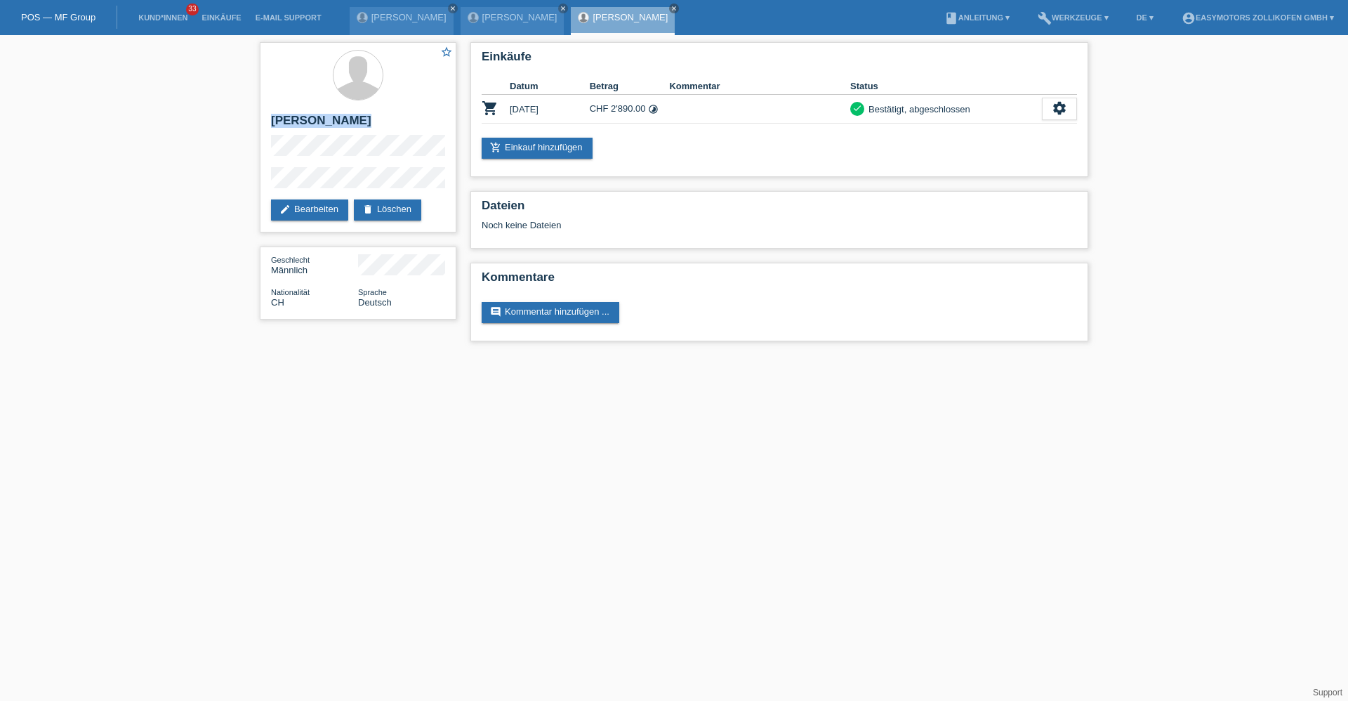
click at [232, 113] on div "star_border [PERSON_NAME] edit Bearbeiten delete Löschen Geschlecht Männlich Na…" at bounding box center [674, 195] width 1348 height 320
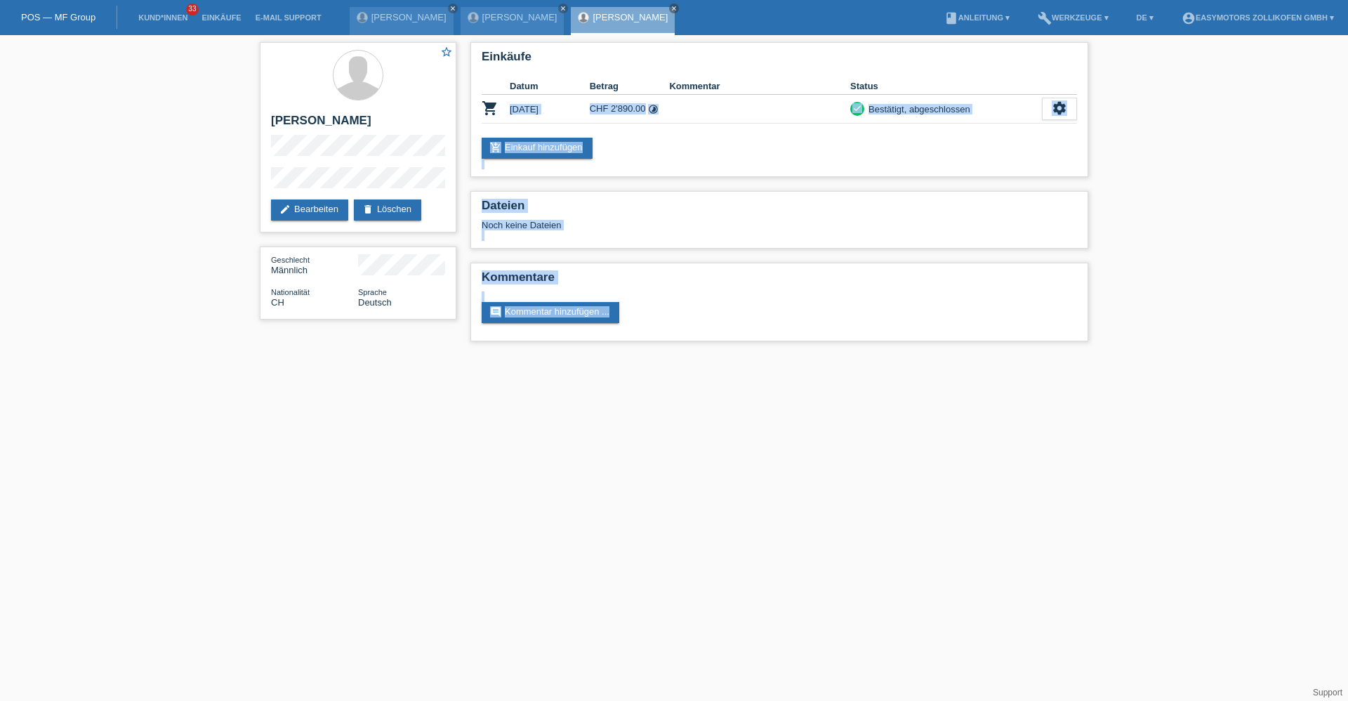
drag, startPoint x: 508, startPoint y: 105, endPoint x: 619, endPoint y: 529, distance: 438.6
click at [619, 355] on html "POS — MF Group Kund*innen 33 Einkäufe E-Mail Support Laura Egger close close cl…" at bounding box center [674, 177] width 1348 height 355
drag, startPoint x: 619, startPoint y: 529, endPoint x: 537, endPoint y: 430, distance: 128.7
click at [537, 355] on html "POS — MF Group Kund*innen 33 Einkäufe E-Mail Support Laura Egger close close cl…" at bounding box center [674, 177] width 1348 height 355
